Goal: Transaction & Acquisition: Subscribe to service/newsletter

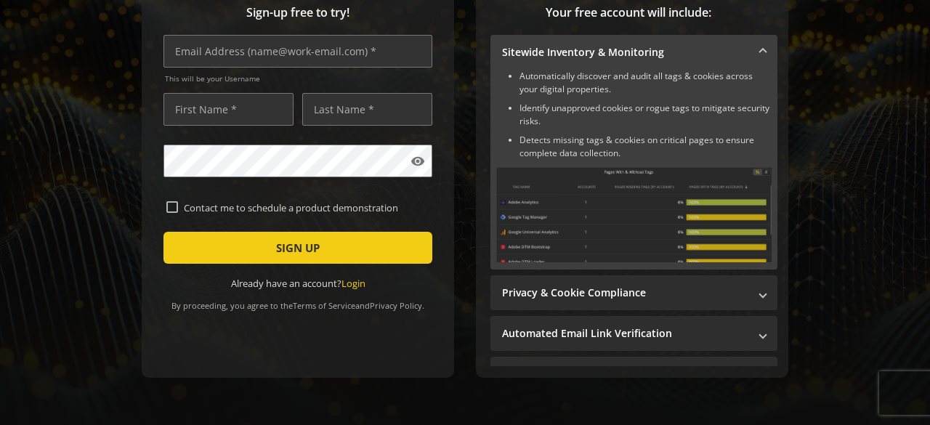
scroll to position [112, 0]
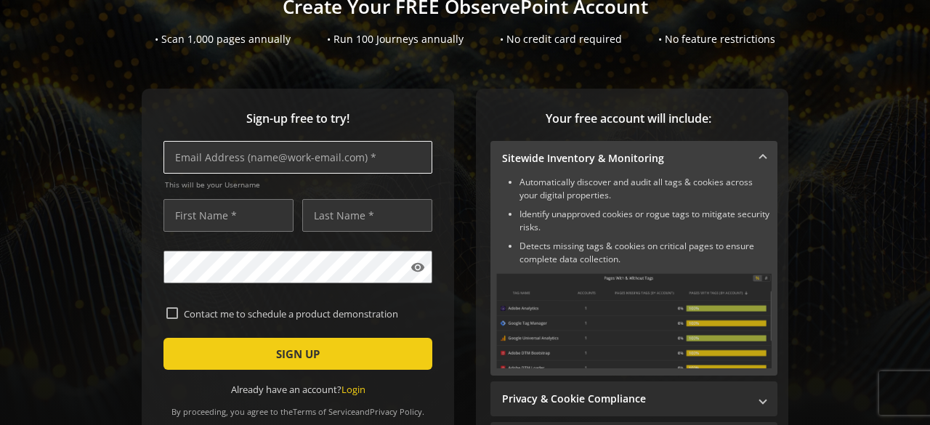
click at [270, 167] on input "text" at bounding box center [297, 157] width 269 height 33
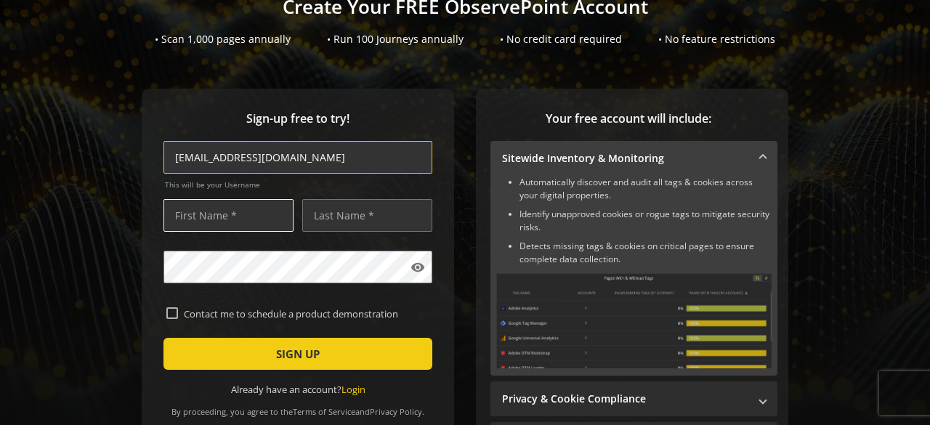
type input "[EMAIL_ADDRESS][DOMAIN_NAME]"
click at [223, 213] on input "text" at bounding box center [228, 215] width 130 height 33
type input "Toluwani"
type input "Osun"
click at [411, 267] on mat-icon "visibility" at bounding box center [418, 267] width 15 height 15
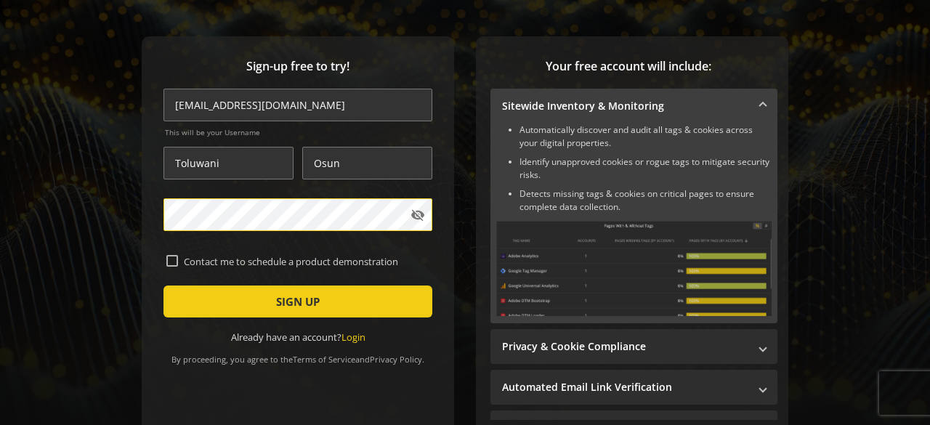
scroll to position [179, 0]
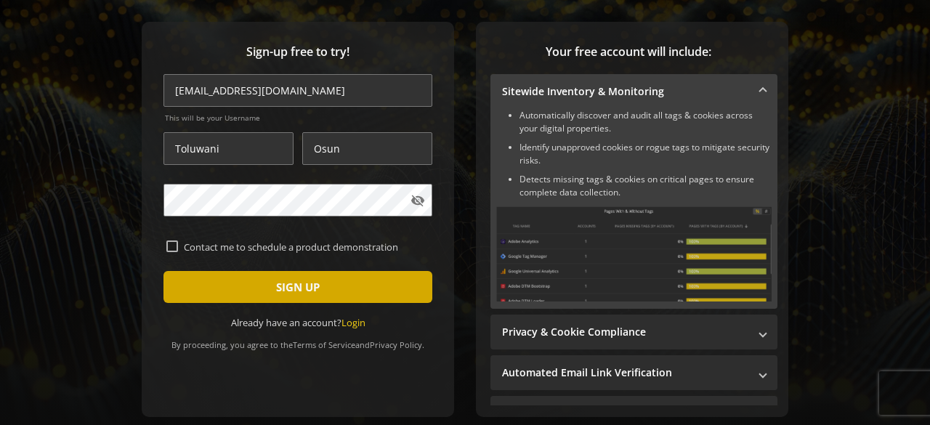
click at [209, 278] on span "submit" at bounding box center [297, 287] width 269 height 35
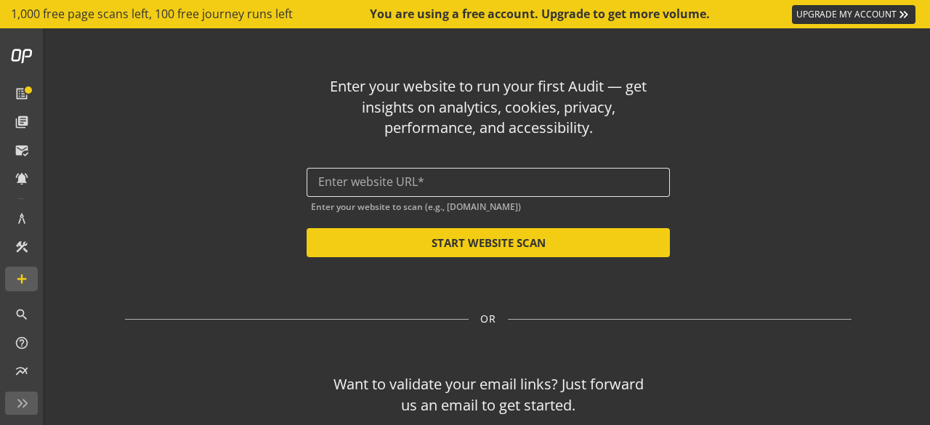
click at [469, 174] on div at bounding box center [488, 182] width 340 height 29
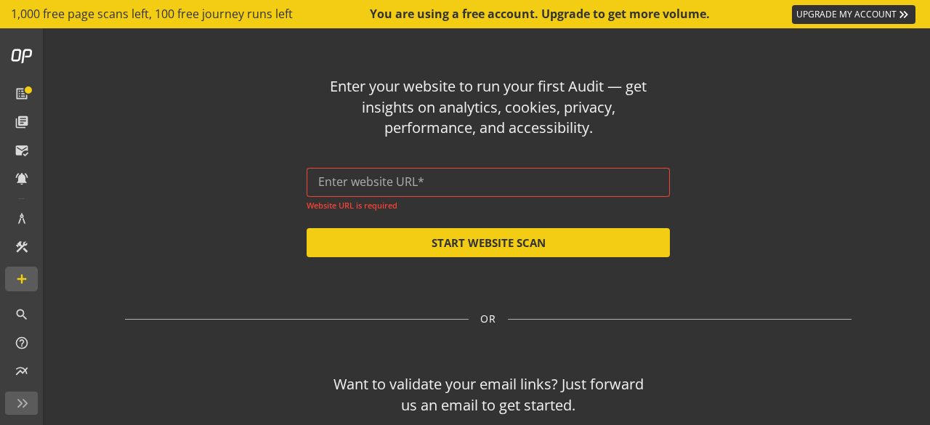
click at [494, 174] on div at bounding box center [488, 182] width 340 height 29
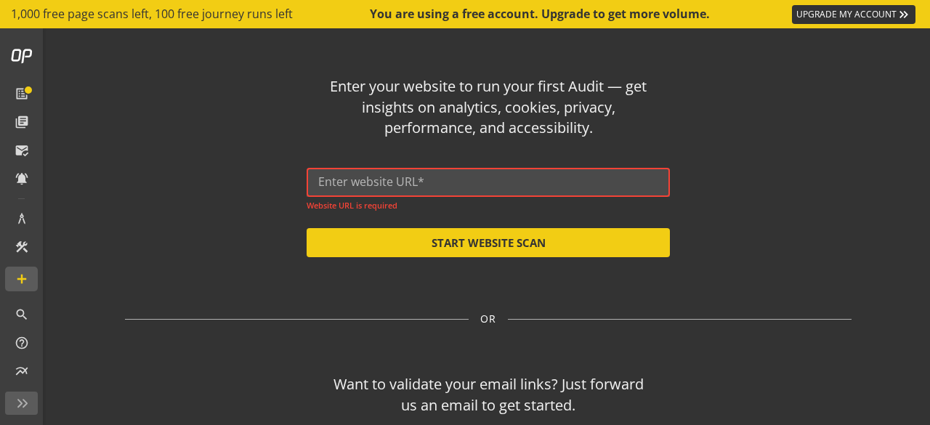
paste input "[URL][DOMAIN_NAME]"
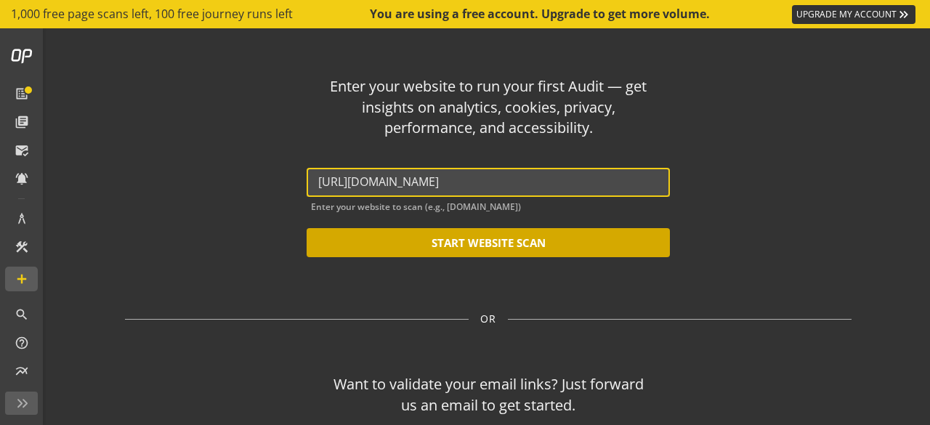
type input "[URL][DOMAIN_NAME]"
click at [493, 242] on button "START WEBSITE SCAN" at bounding box center [488, 242] width 363 height 29
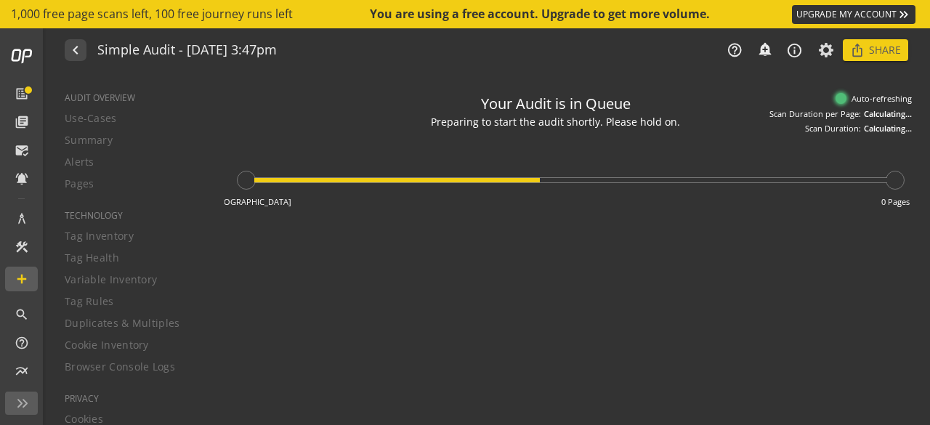
type textarea "Notes can include: -a description of what this audit is validating -changes in …"
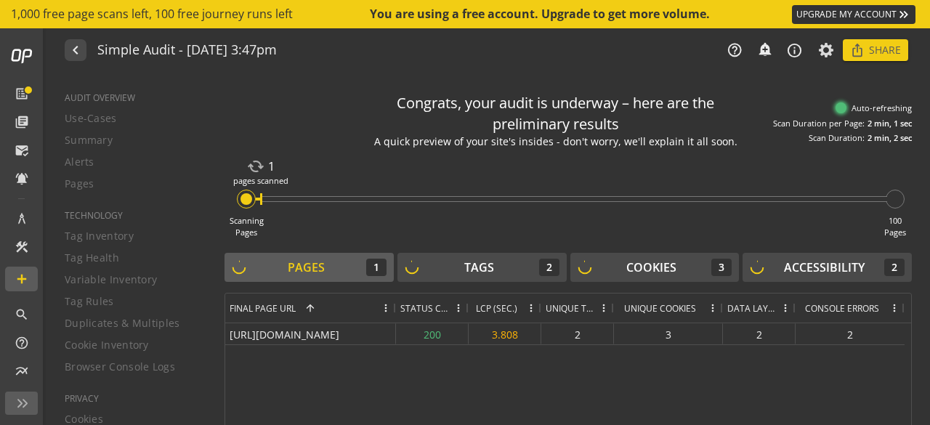
click at [534, 307] on span at bounding box center [531, 308] width 12 height 12
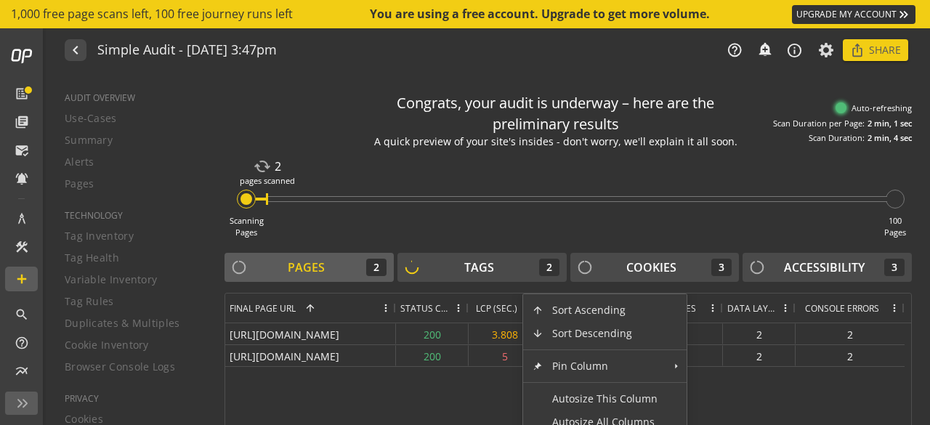
click at [496, 302] on span "LCP (SEC.)" at bounding box center [496, 308] width 41 height 12
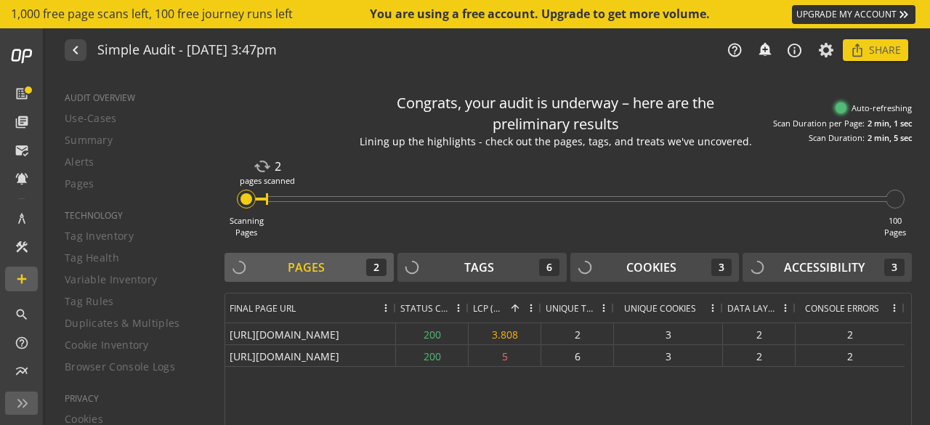
scroll to position [50, 0]
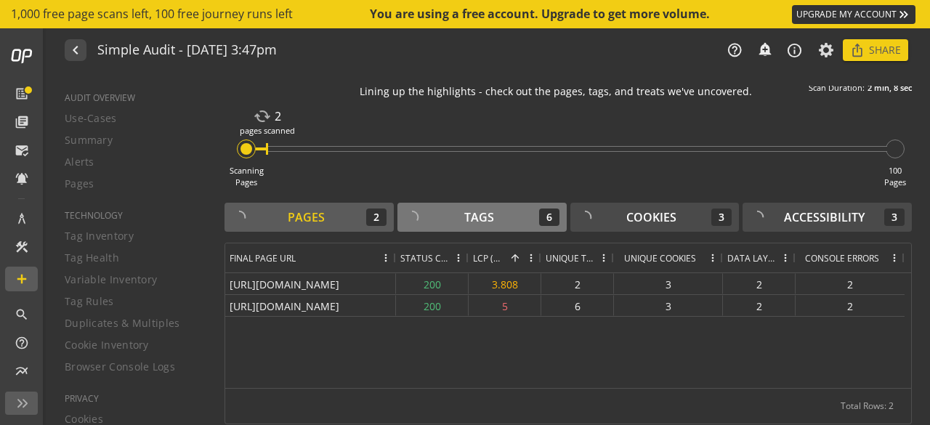
click at [477, 214] on div "Tags" at bounding box center [479, 217] width 30 height 17
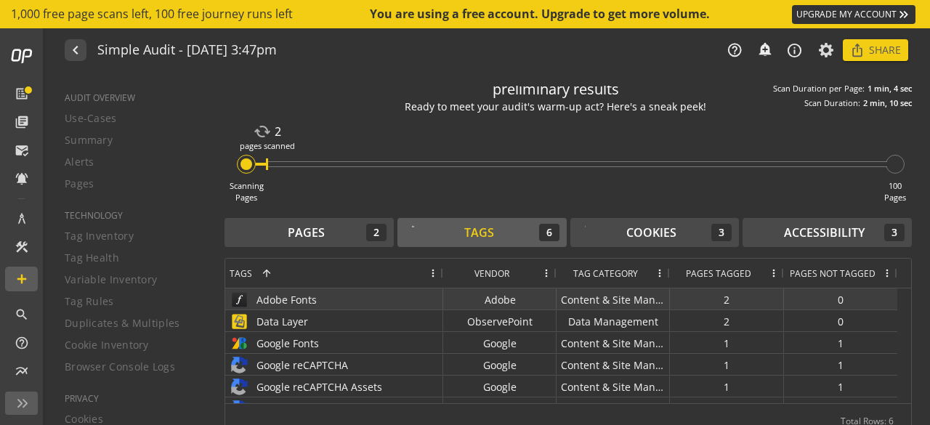
scroll to position [15, 0]
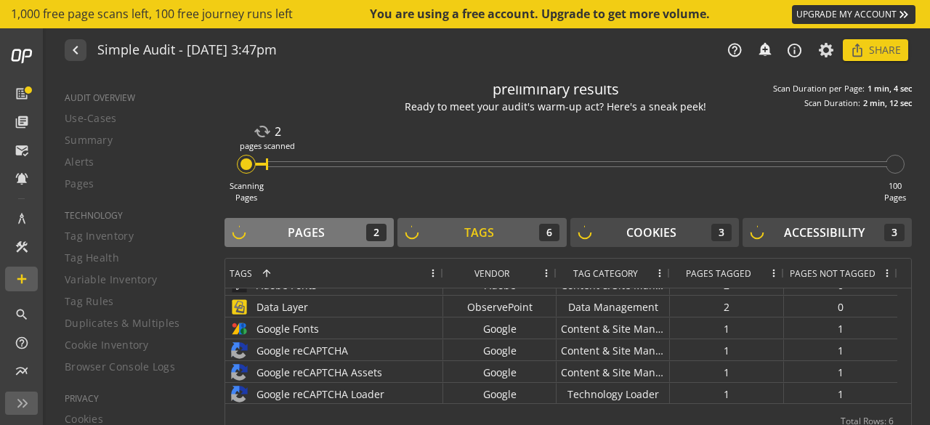
click at [286, 239] on div "Pages 2" at bounding box center [309, 232] width 155 height 17
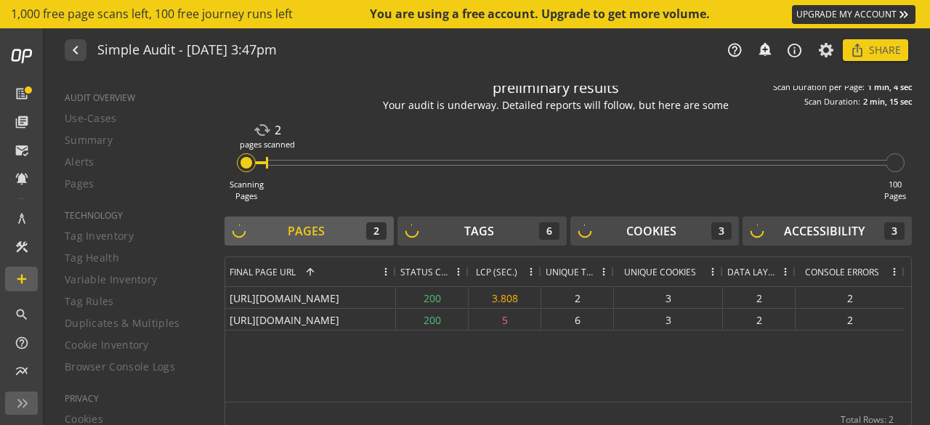
scroll to position [38, 0]
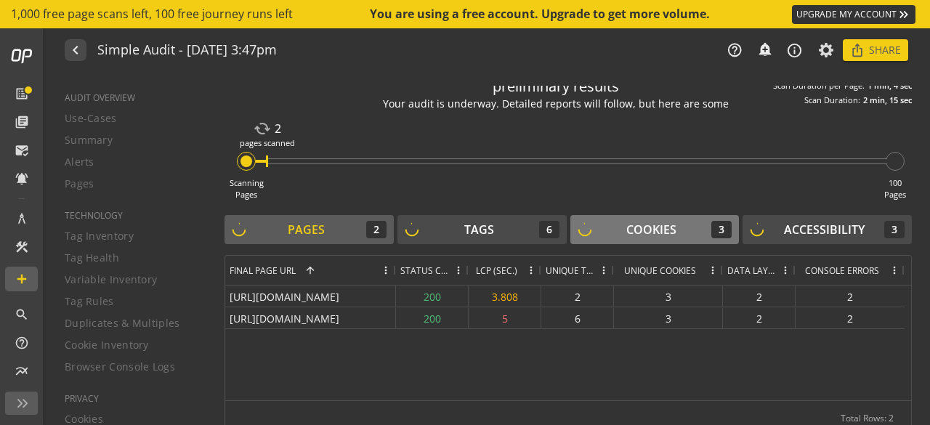
click at [652, 238] on div "Cookies 3" at bounding box center [655, 229] width 155 height 17
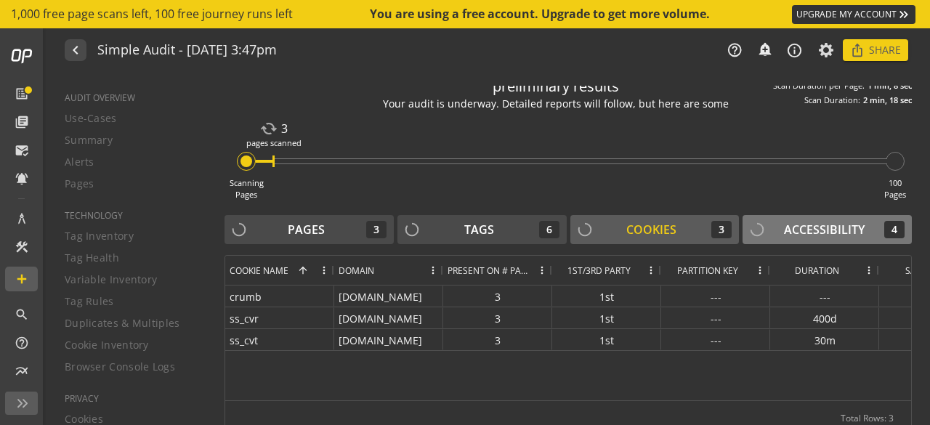
click at [778, 242] on button "Accessibility 4" at bounding box center [827, 229] width 169 height 29
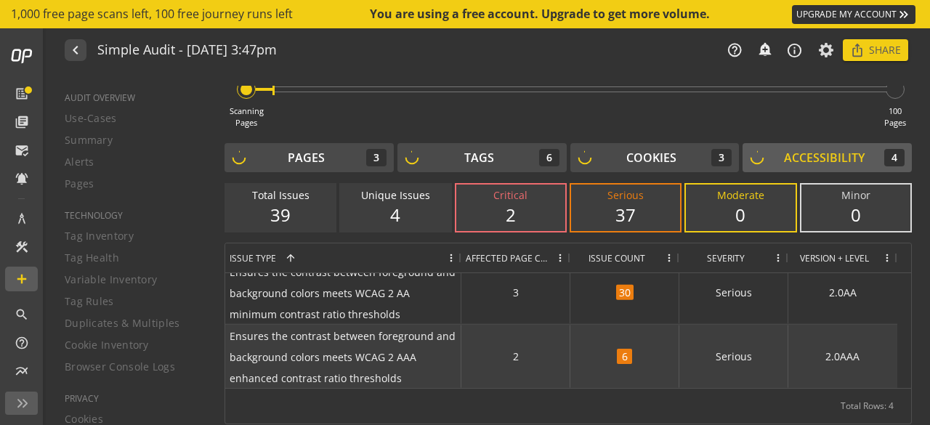
scroll to position [78, 0]
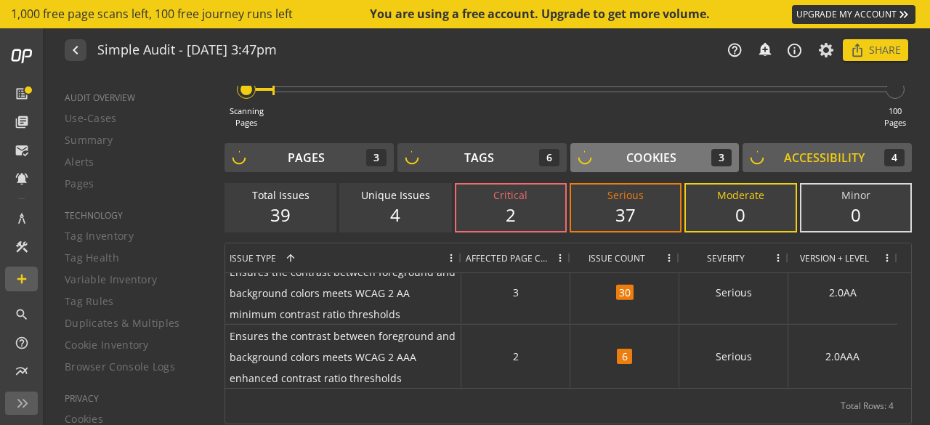
click at [679, 164] on div "Cookies 3" at bounding box center [655, 157] width 155 height 17
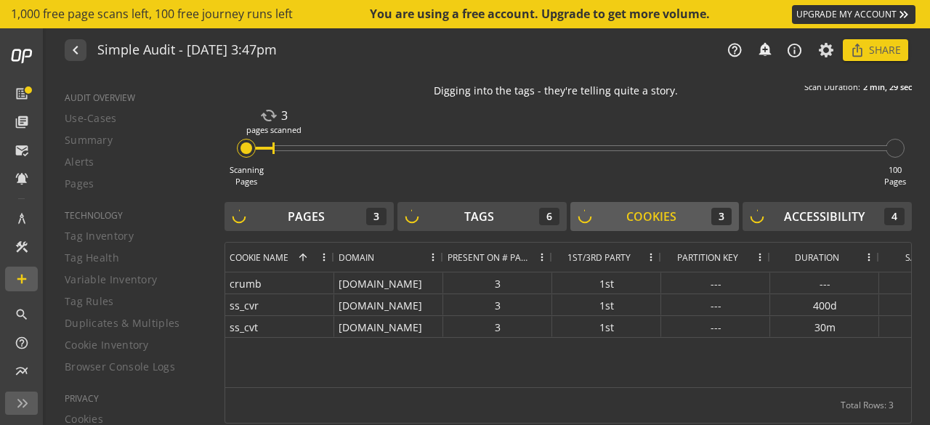
scroll to position [50, 0]
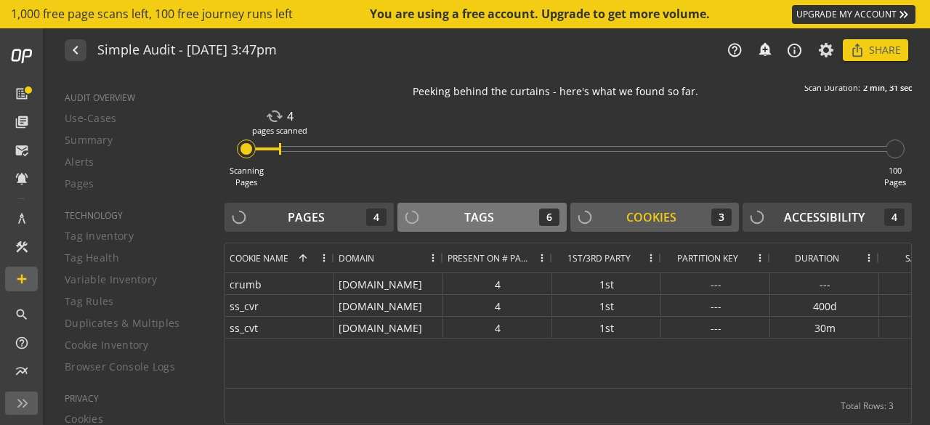
click at [477, 224] on div "Tags" at bounding box center [479, 217] width 30 height 17
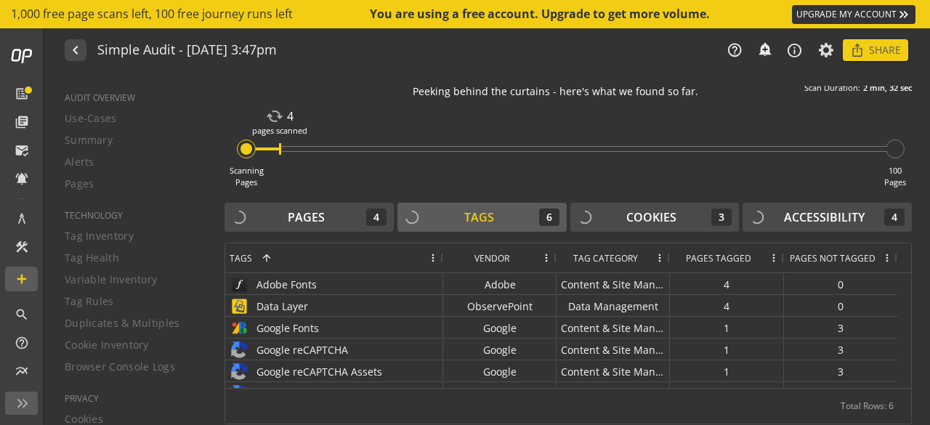
click at [616, 195] on div "Congrats, your audit is underway – here are the preliminary results Peeking beh…" at bounding box center [568, 230] width 687 height 389
click at [614, 209] on div "Cookies 3" at bounding box center [655, 217] width 155 height 17
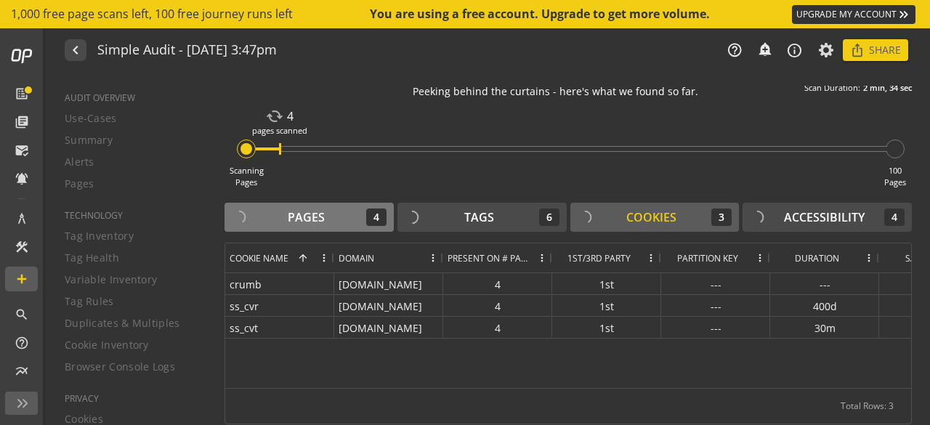
click at [331, 226] on button "Pages 4" at bounding box center [309, 217] width 169 height 29
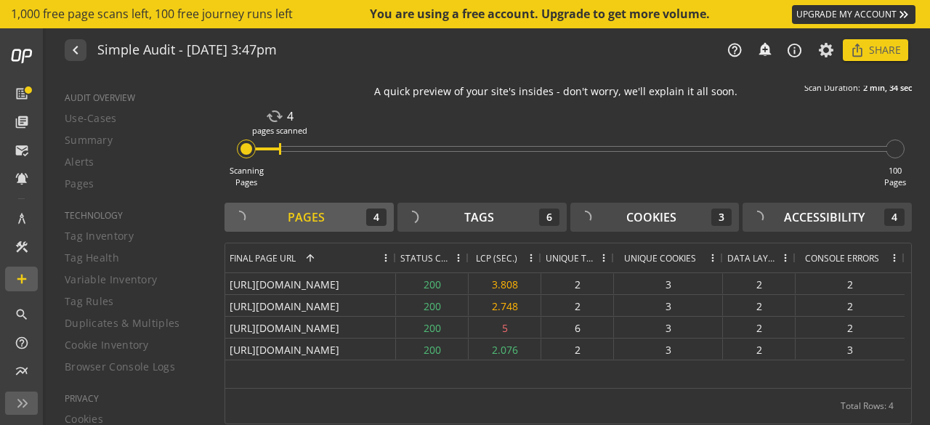
scroll to position [35, 0]
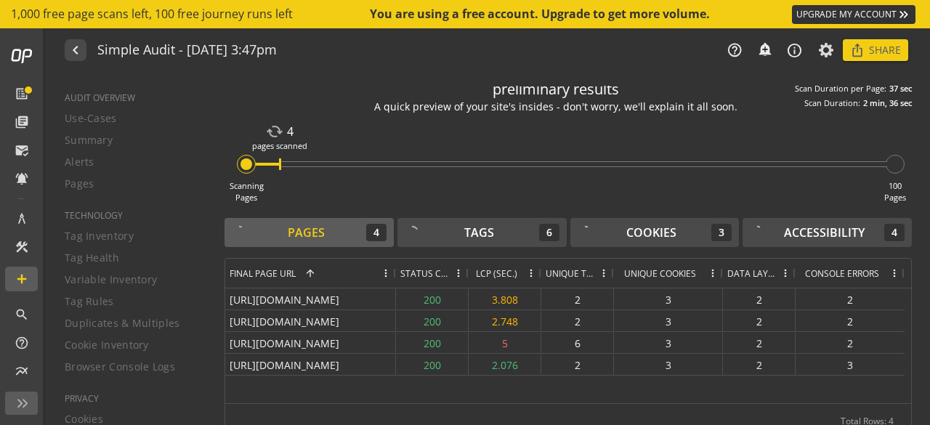
click at [419, 272] on span "Status Code" at bounding box center [424, 273] width 48 height 12
click at [419, 272] on span "Status Code" at bounding box center [414, 273] width 28 height 12
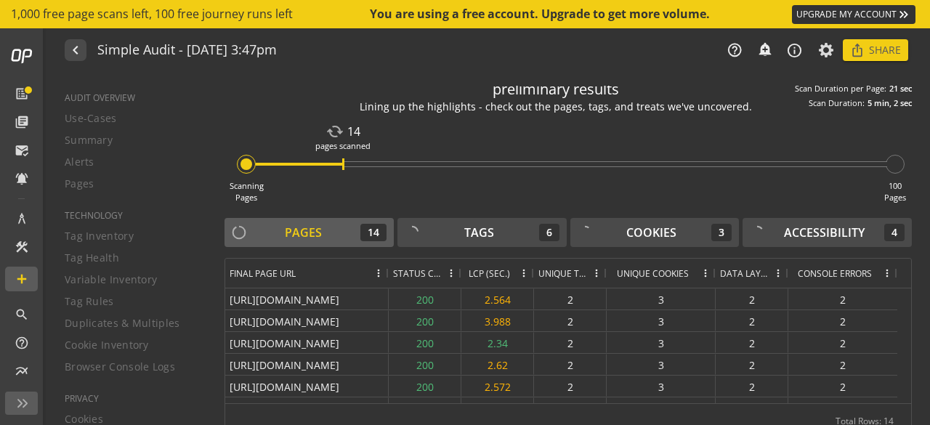
scroll to position [0, 0]
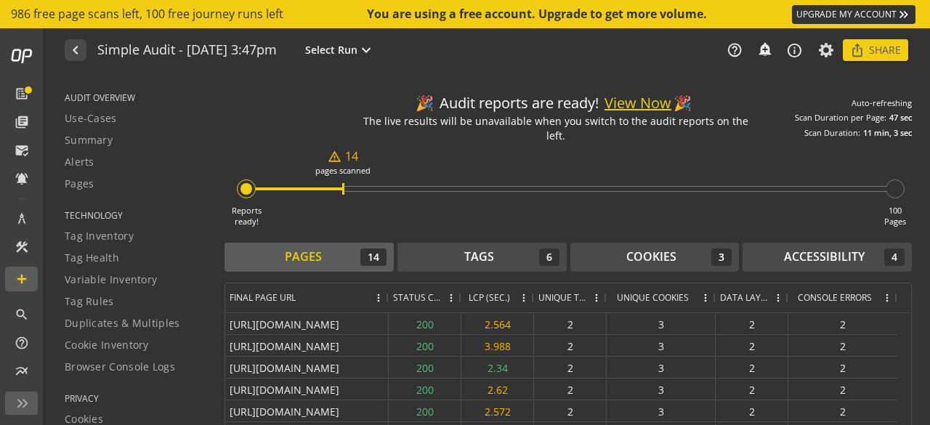
click at [626, 100] on button "View Now" at bounding box center [638, 103] width 67 height 21
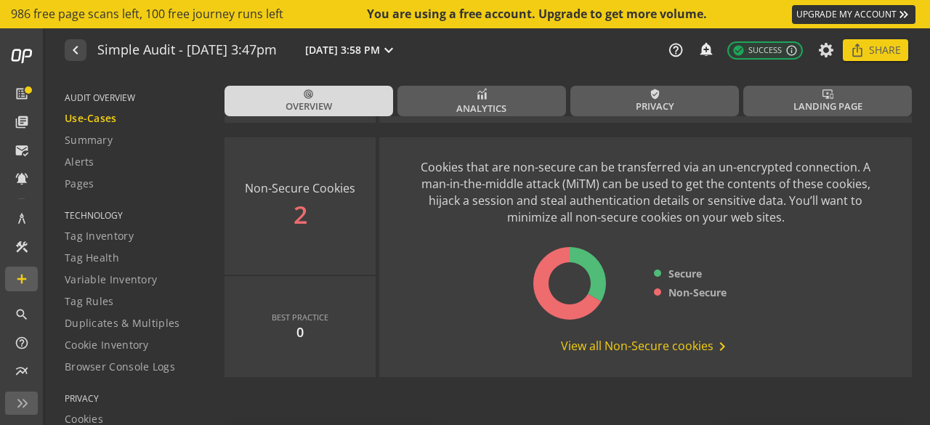
scroll to position [2198, 0]
